Goal: Check status: Check status

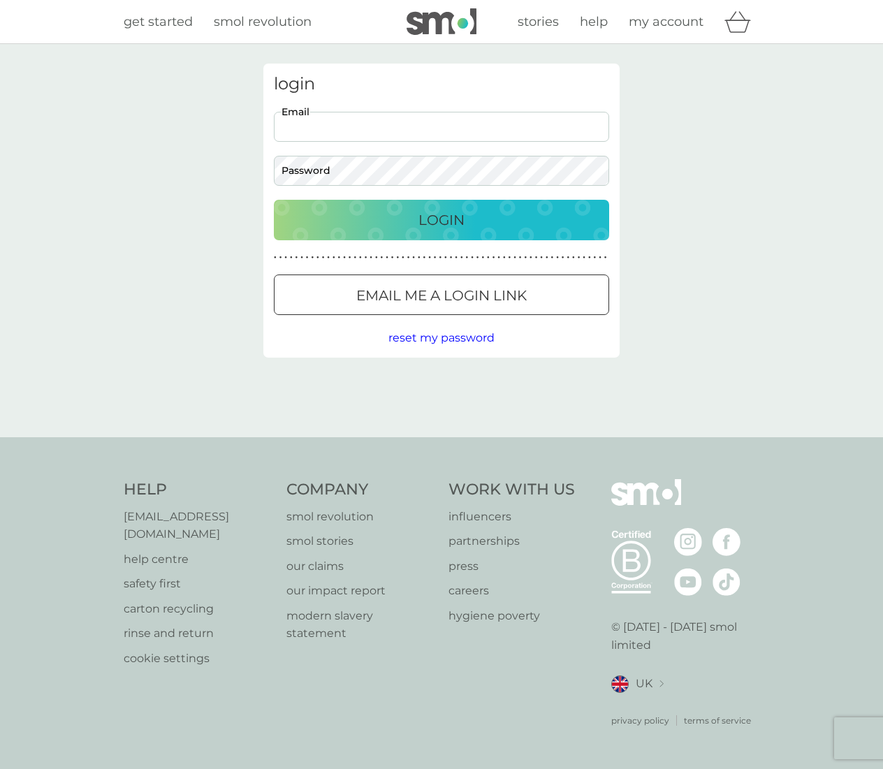
type input "info@planit-ie.com"
click at [412, 227] on div "Login" at bounding box center [441, 220] width 307 height 22
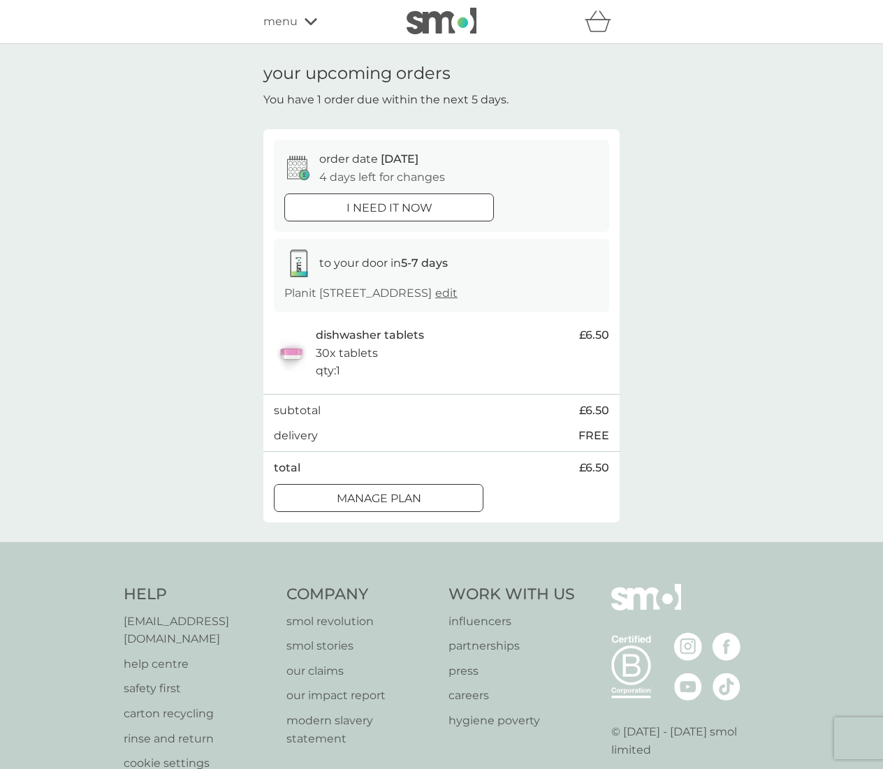
click at [273, 26] on span "menu" at bounding box center [280, 22] width 34 height 18
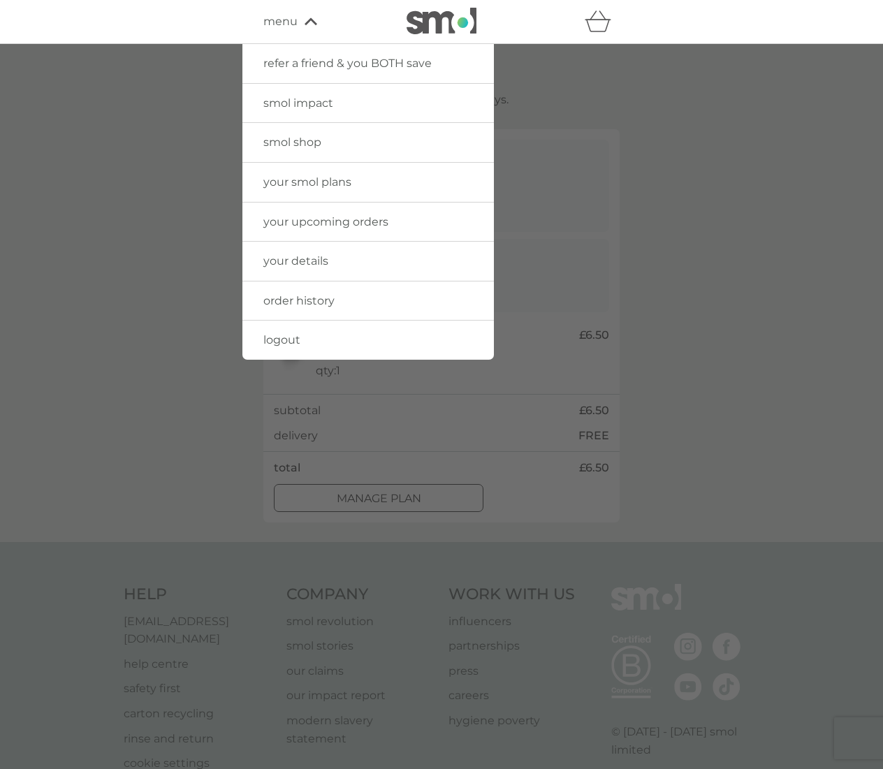
click at [322, 294] on span "order history" at bounding box center [298, 300] width 71 height 13
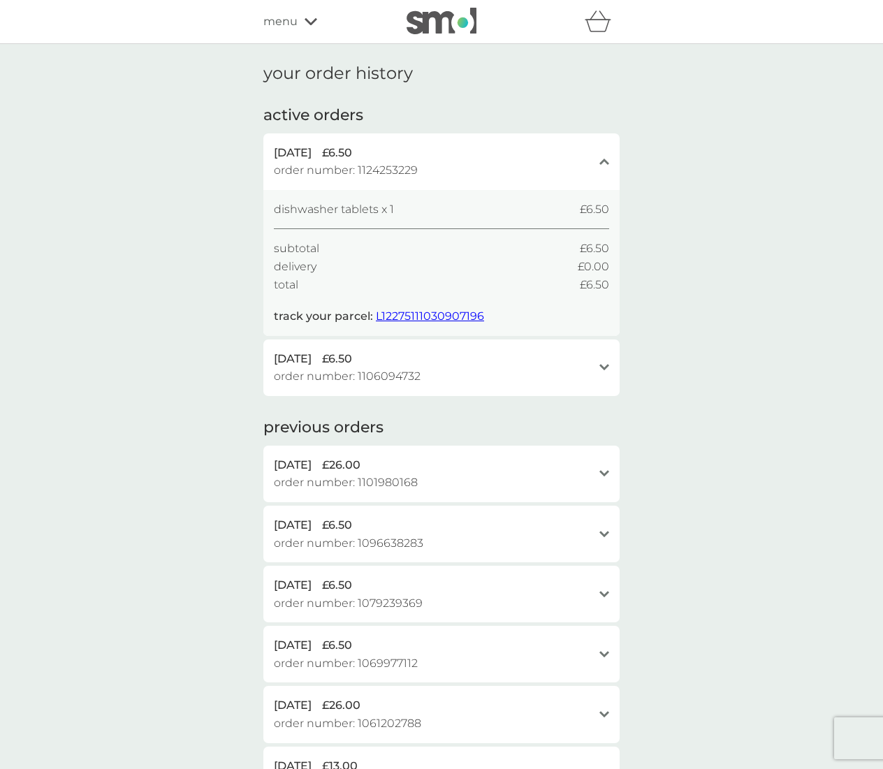
click at [384, 311] on span "L12275111030907196" at bounding box center [430, 316] width 108 height 13
